Goal: Task Accomplishment & Management: Manage account settings

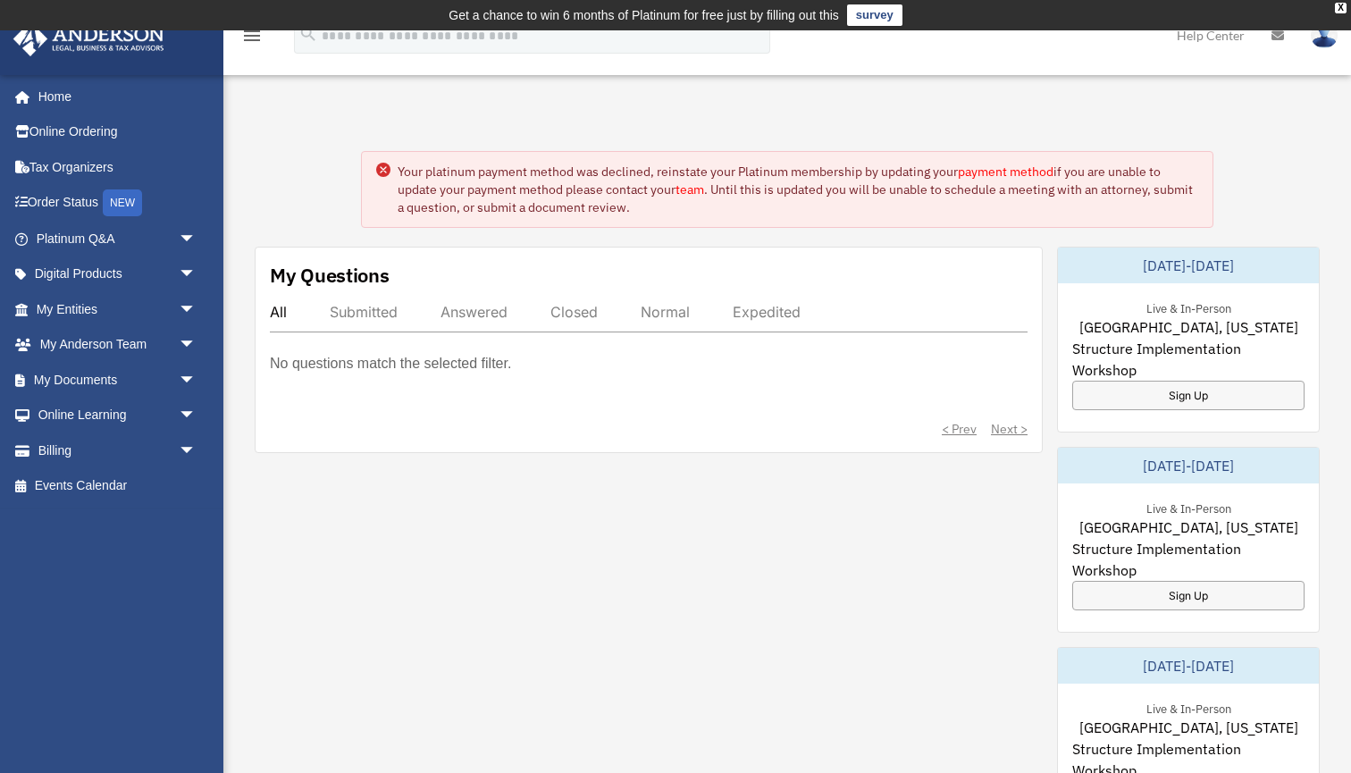
click at [1011, 169] on link "payment method" at bounding box center [1006, 171] width 96 height 16
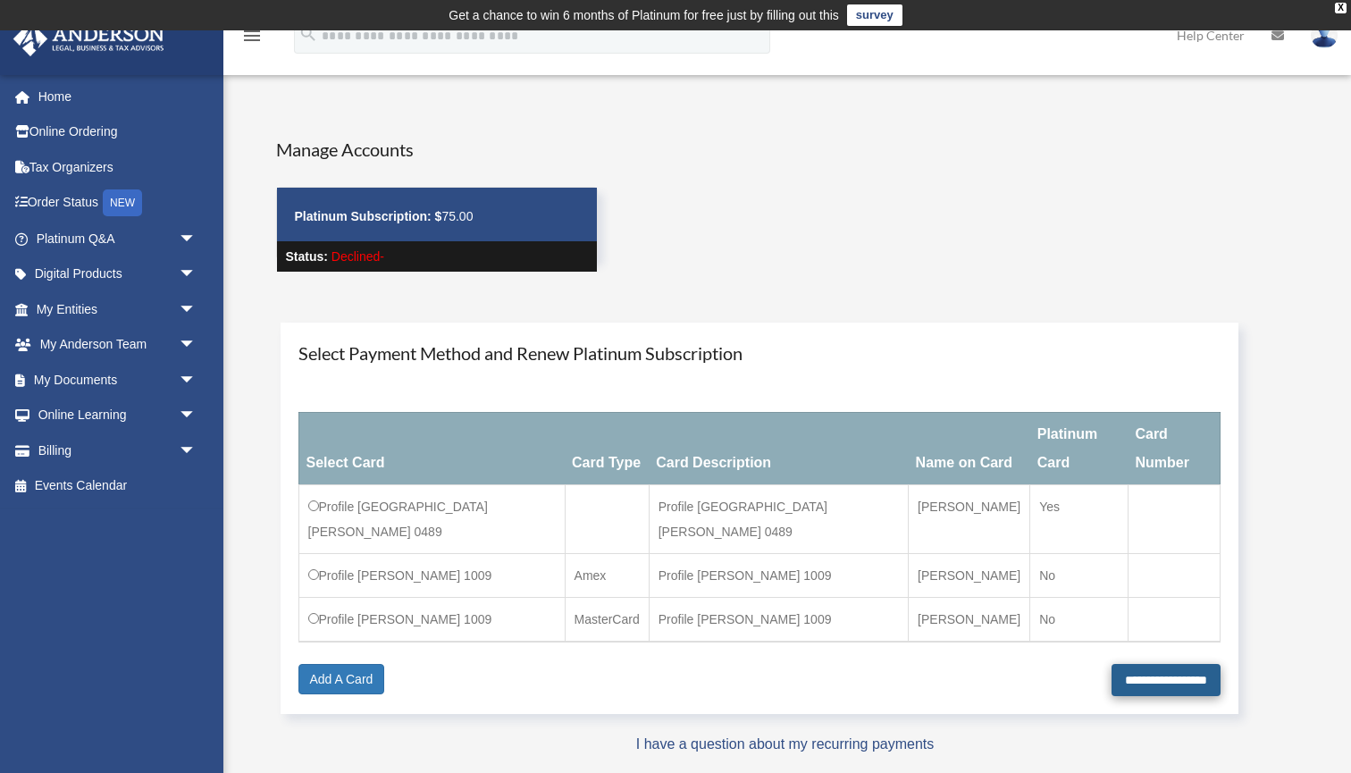
click at [1147, 664] on input "**********" at bounding box center [1165, 680] width 109 height 32
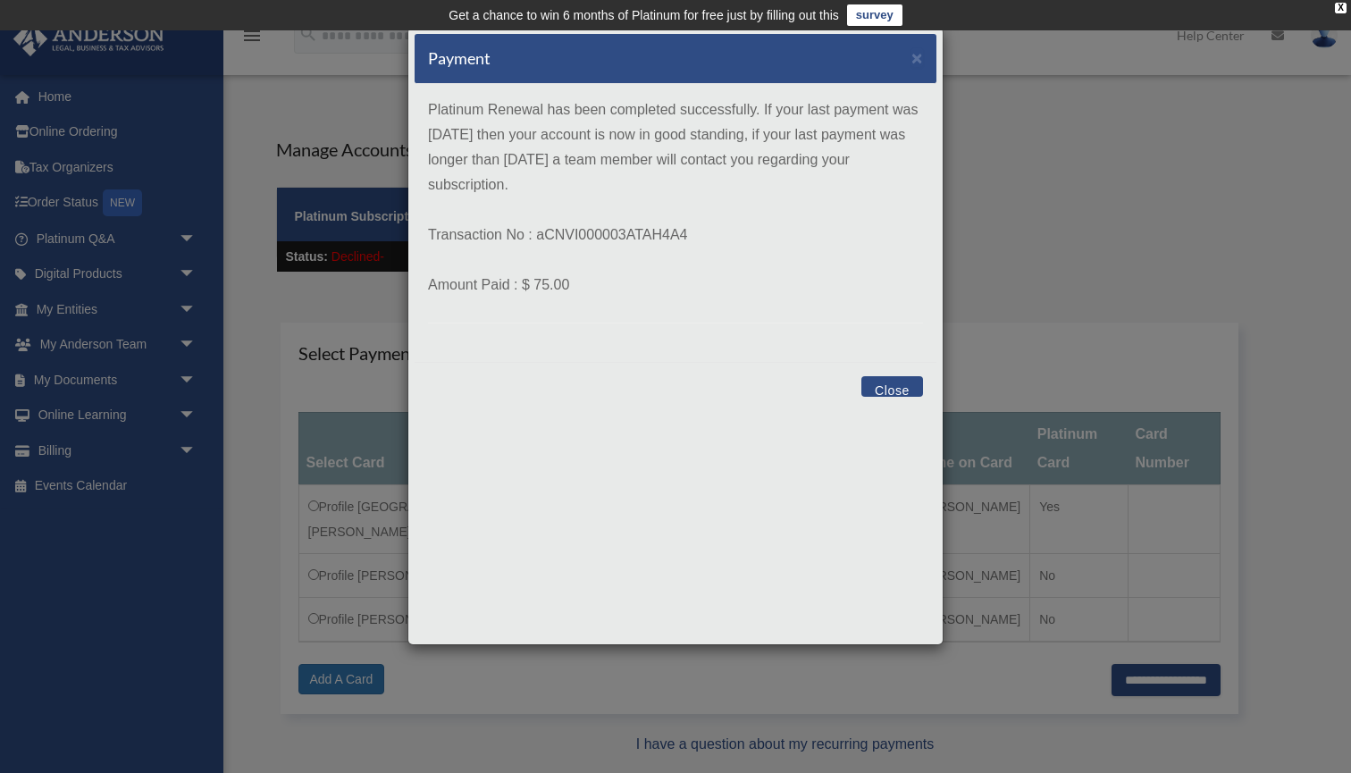
click at [895, 382] on button "Close" at bounding box center [892, 386] width 62 height 21
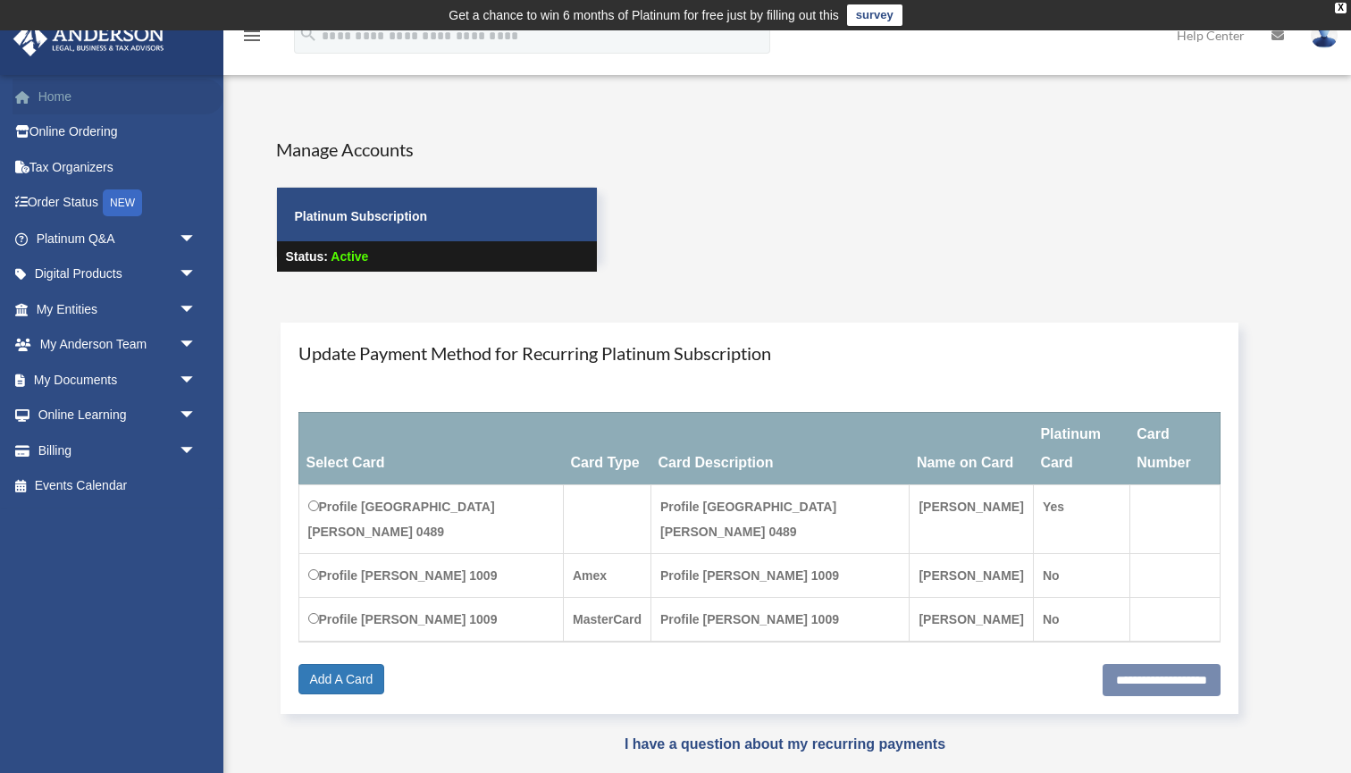
click at [58, 94] on link "Home" at bounding box center [118, 97] width 211 height 36
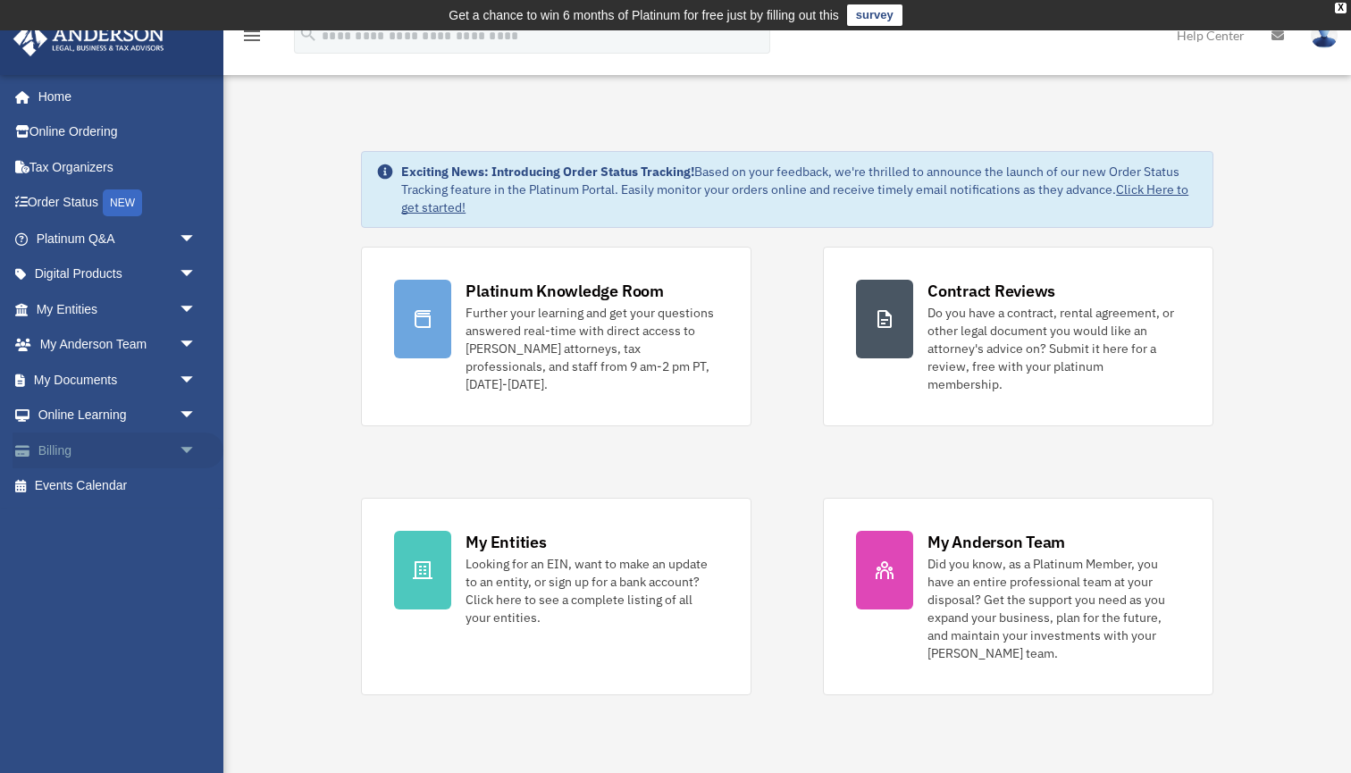
click at [183, 442] on span "arrow_drop_down" at bounding box center [197, 450] width 36 height 37
click at [138, 471] on link "$ Open Invoices" at bounding box center [124, 486] width 198 height 37
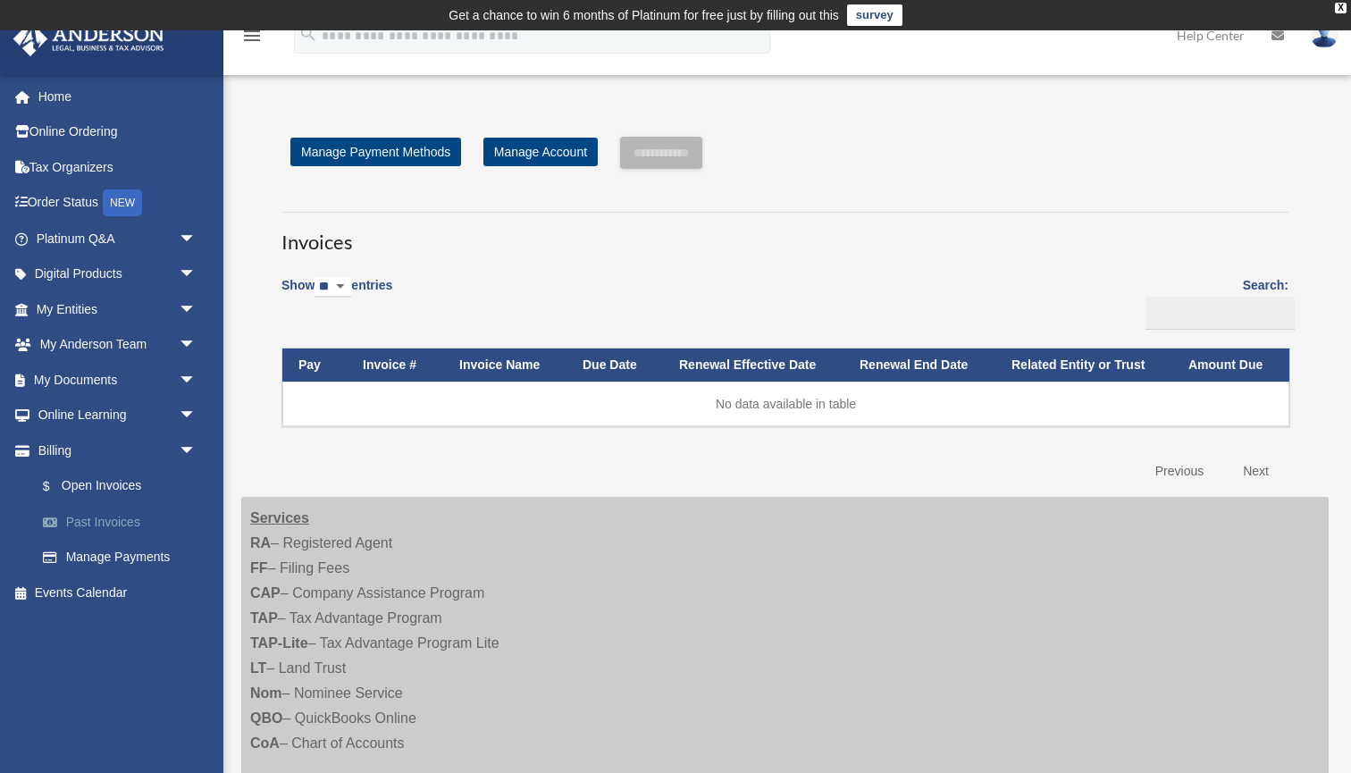
click at [101, 513] on link "Past Invoices" at bounding box center [124, 522] width 198 height 36
